Goal: Information Seeking & Learning: Learn about a topic

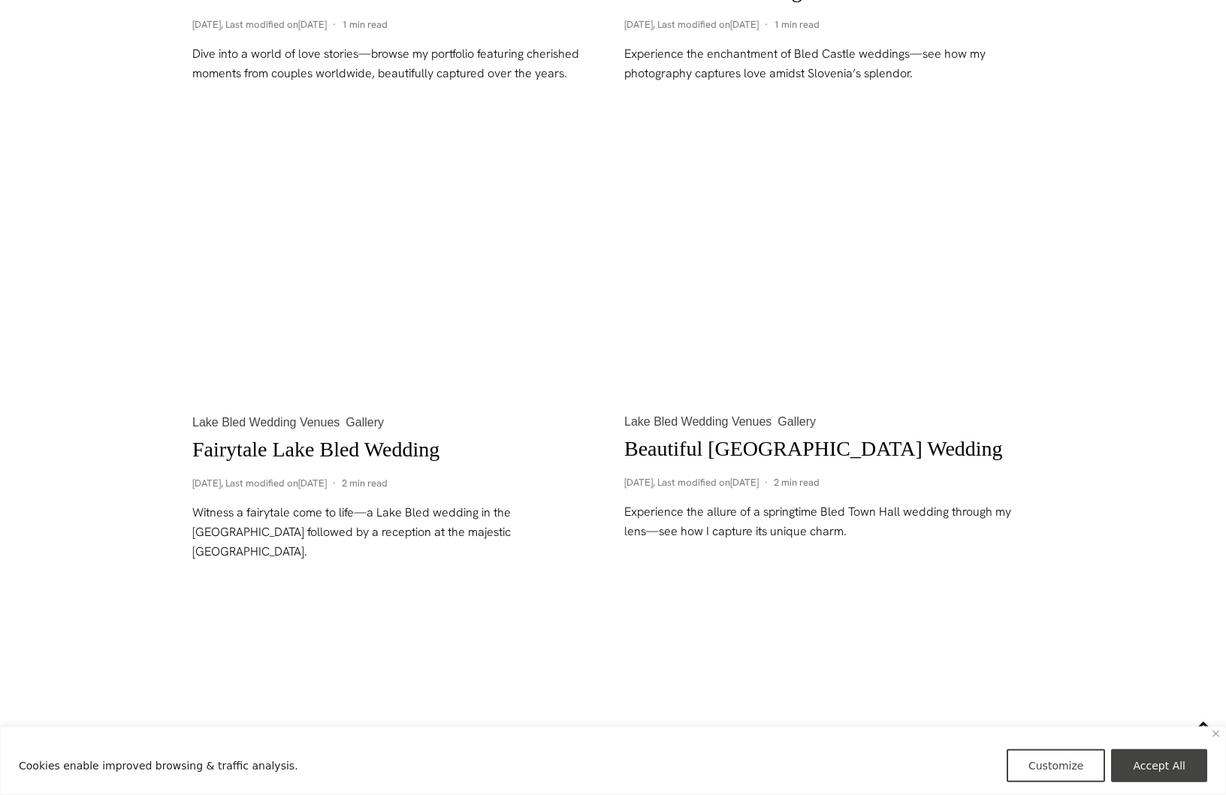
scroll to position [1226, 0]
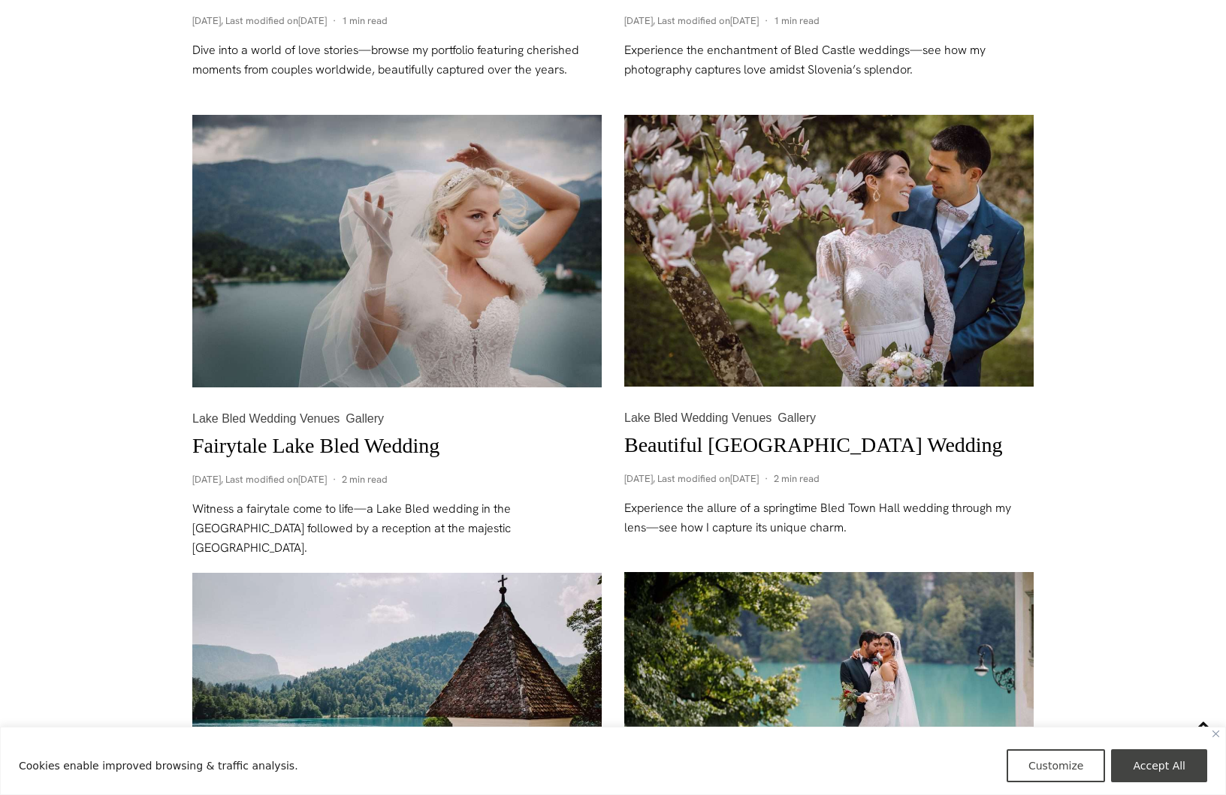
click at [321, 445] on link "Fairytale Lake Bled Wedding" at bounding box center [315, 445] width 247 height 23
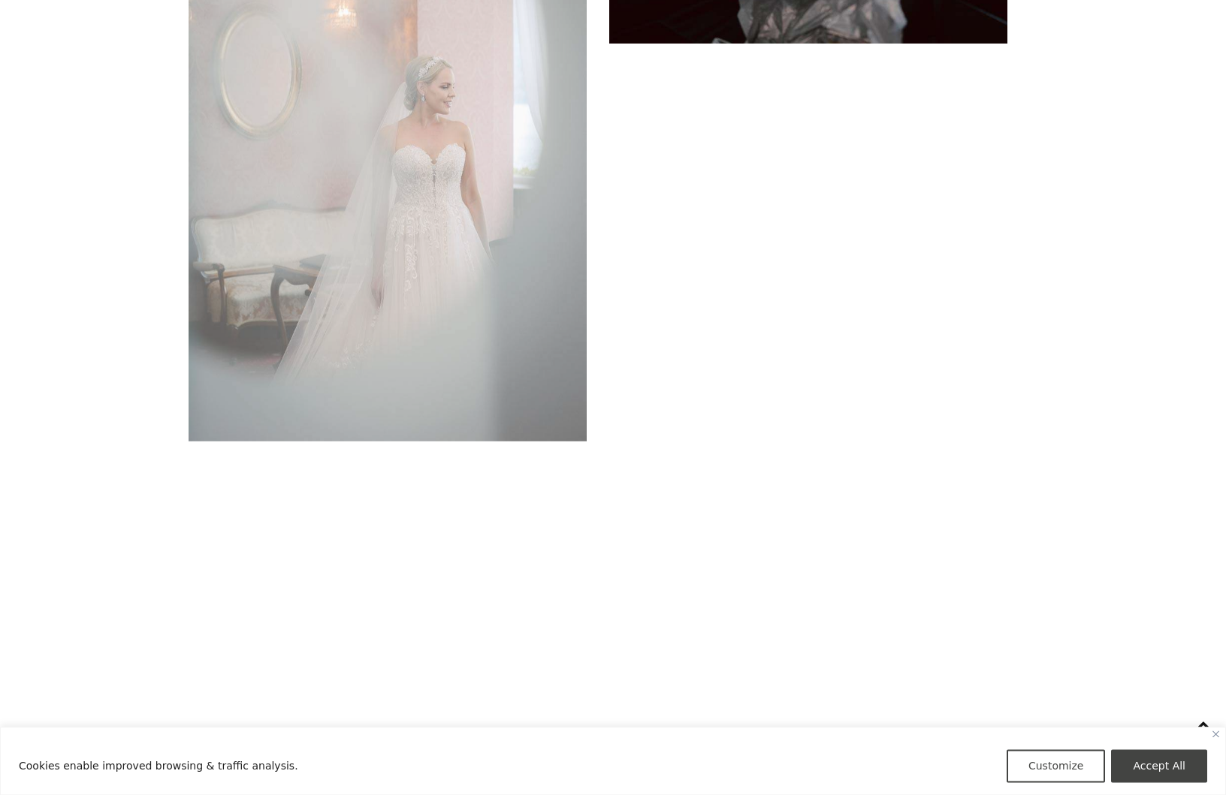
scroll to position [5002, 0]
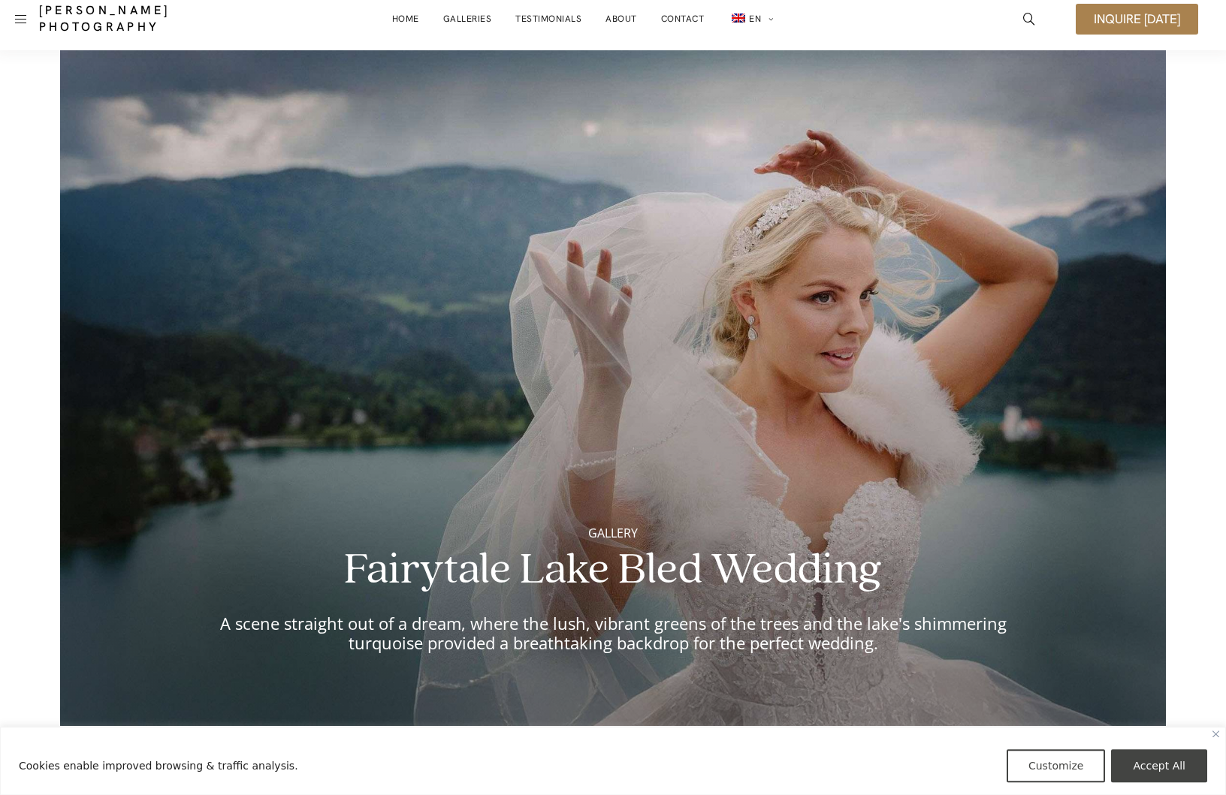
scroll to position [0, 0]
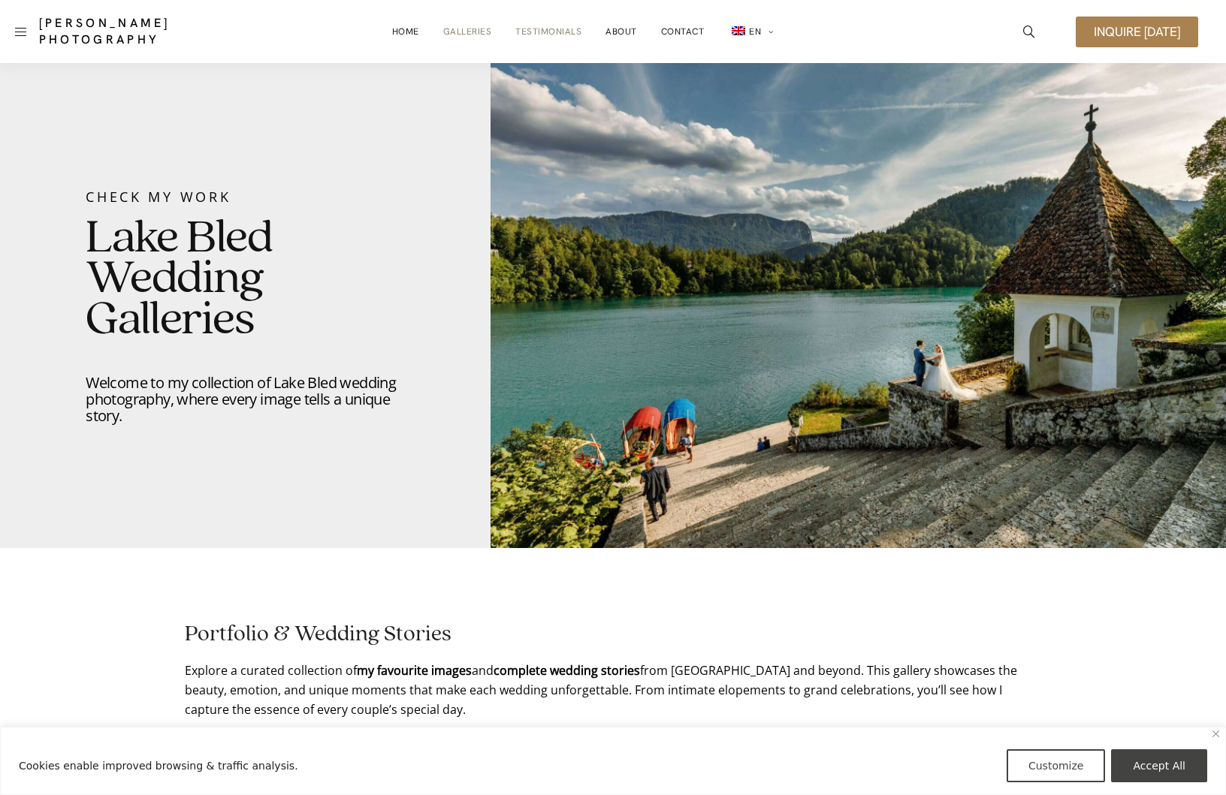
click at [541, 29] on link "Testimonials" at bounding box center [548, 32] width 66 height 30
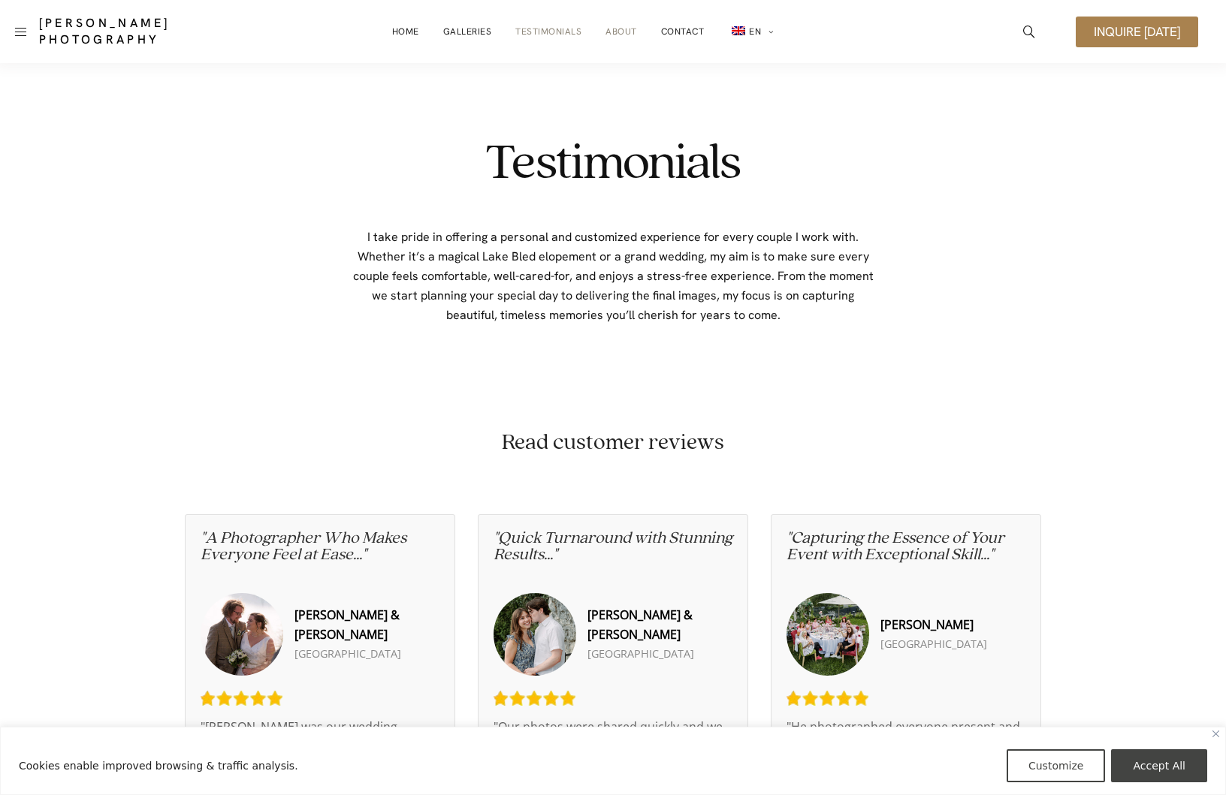
click at [616, 29] on link "About" at bounding box center [621, 32] width 32 height 30
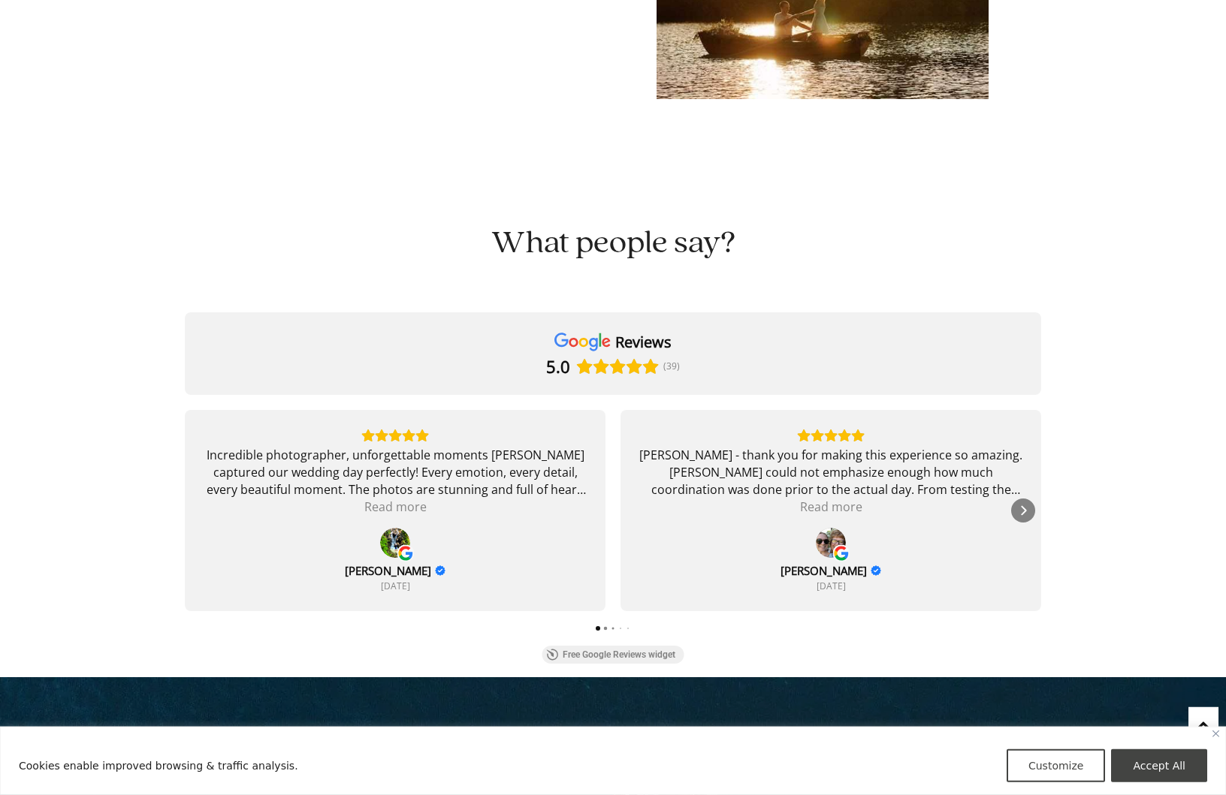
scroll to position [3574, 0]
